Goal: Find specific page/section: Find specific page/section

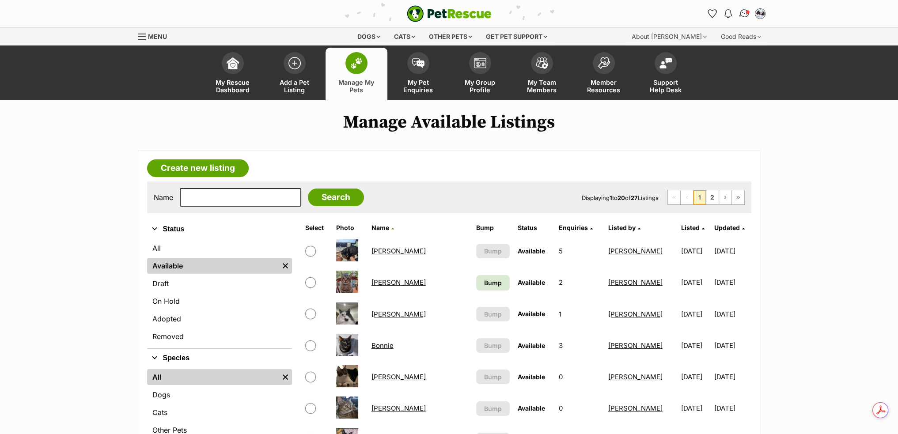
click at [740, 17] on img "Conversations" at bounding box center [744, 13] width 12 height 11
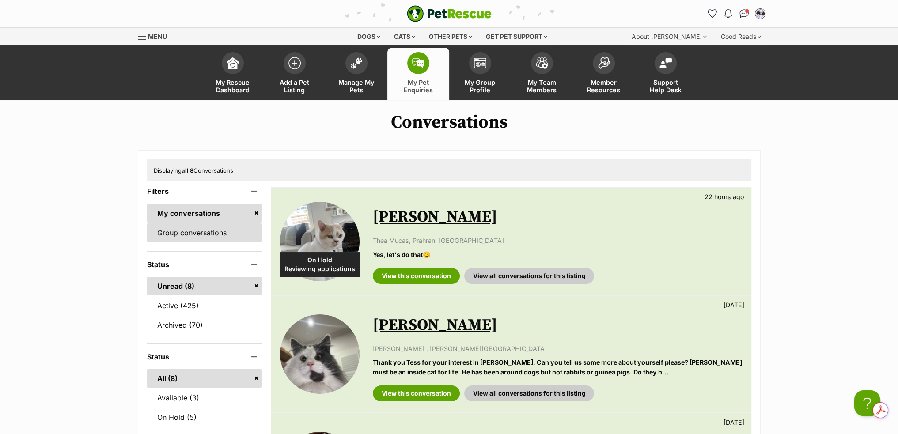
click at [199, 234] on link "Group conversations" at bounding box center [204, 233] width 115 height 19
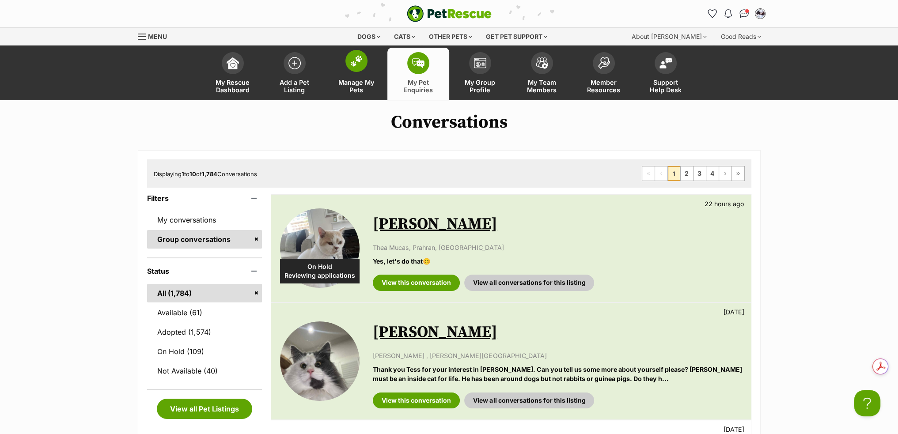
click at [356, 68] on span at bounding box center [356, 61] width 22 height 22
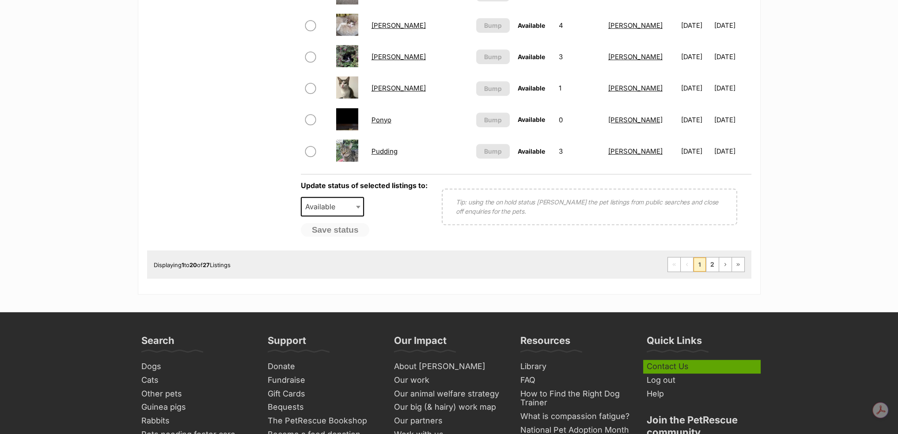
scroll to position [707, 0]
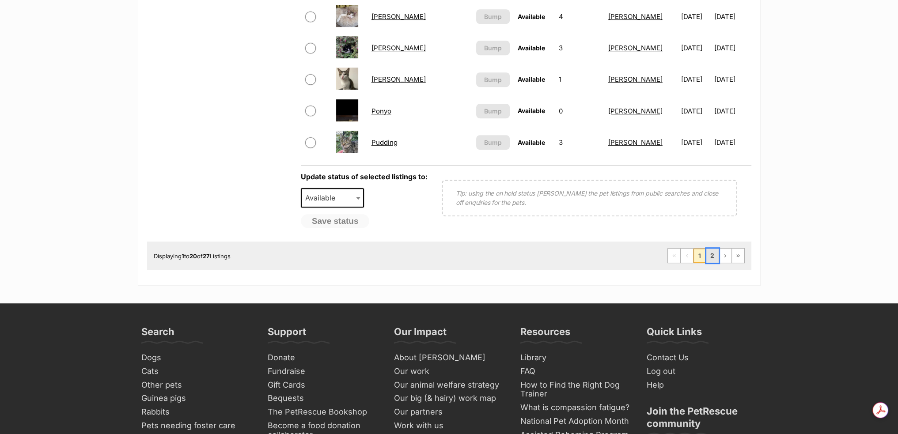
click at [710, 251] on link "2" at bounding box center [712, 256] width 12 height 14
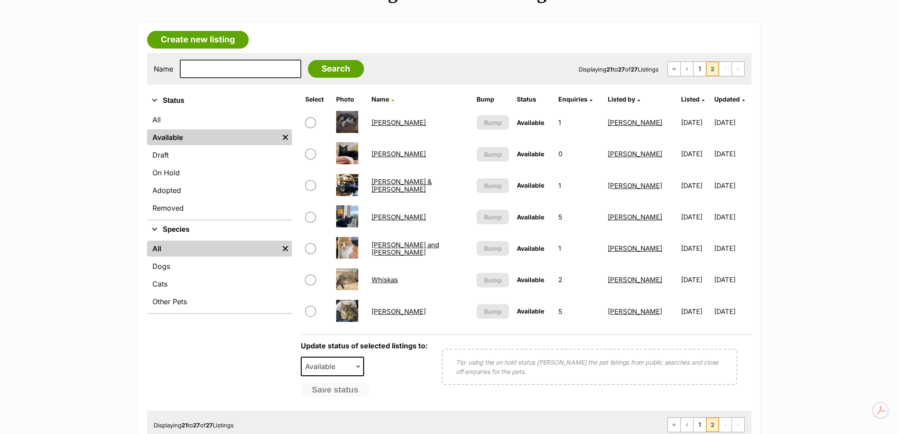
scroll to position [133, 0]
